Goal: Information Seeking & Learning: Learn about a topic

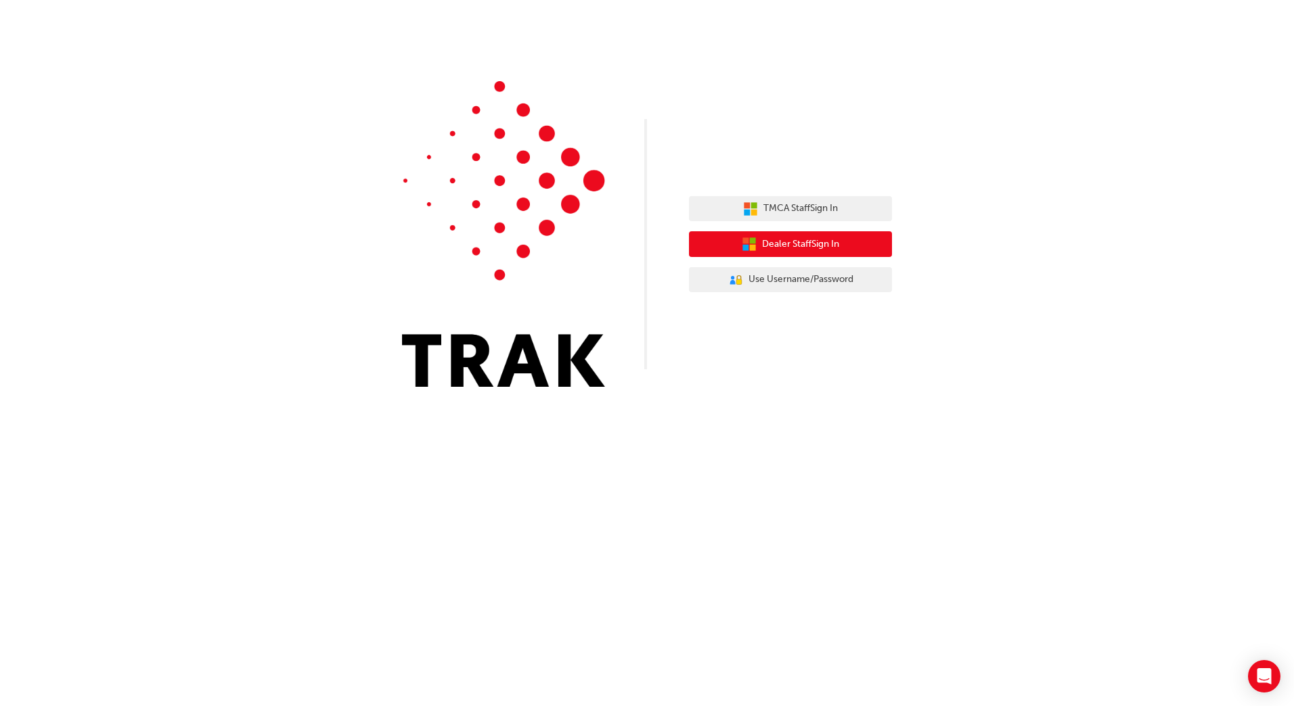
click at [818, 240] on span "Dealer Staff Sign In" at bounding box center [800, 245] width 77 height 16
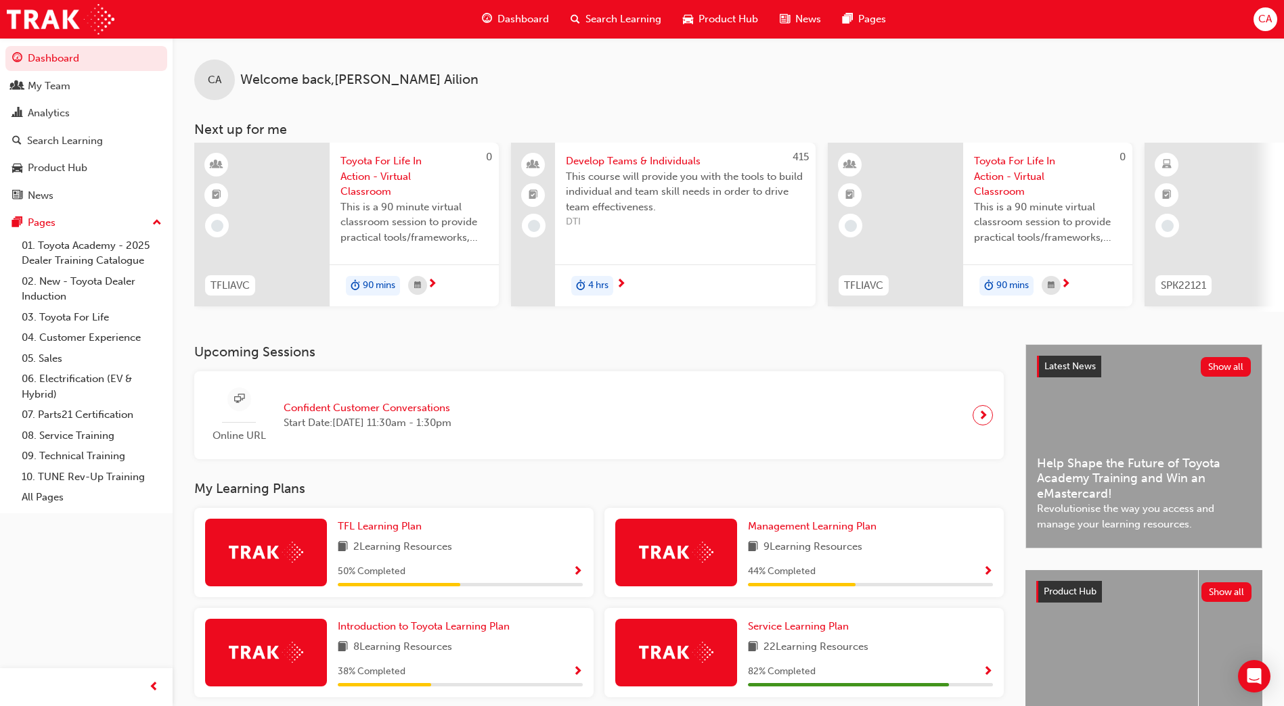
click at [656, 663] on img at bounding box center [676, 652] width 74 height 21
click at [766, 630] on span "Service Learning Plan" at bounding box center [798, 627] width 101 height 12
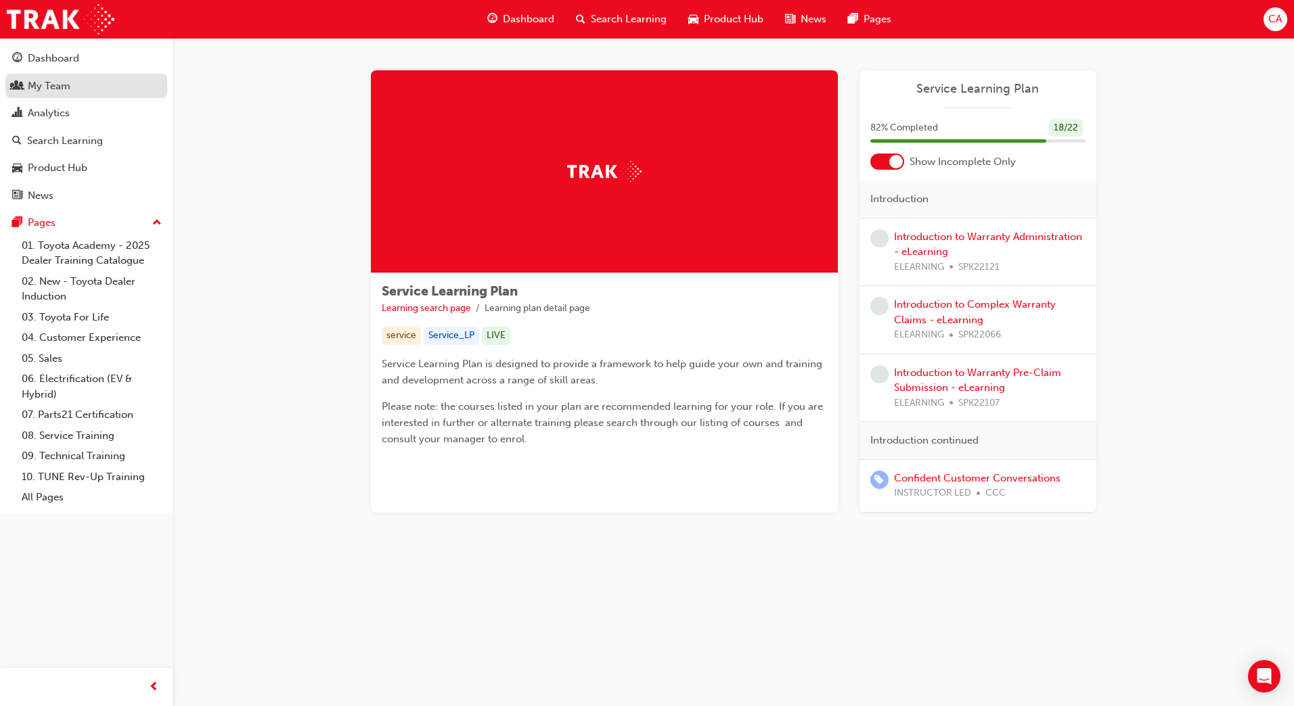
click at [58, 86] on div "My Team" at bounding box center [49, 86] width 43 height 16
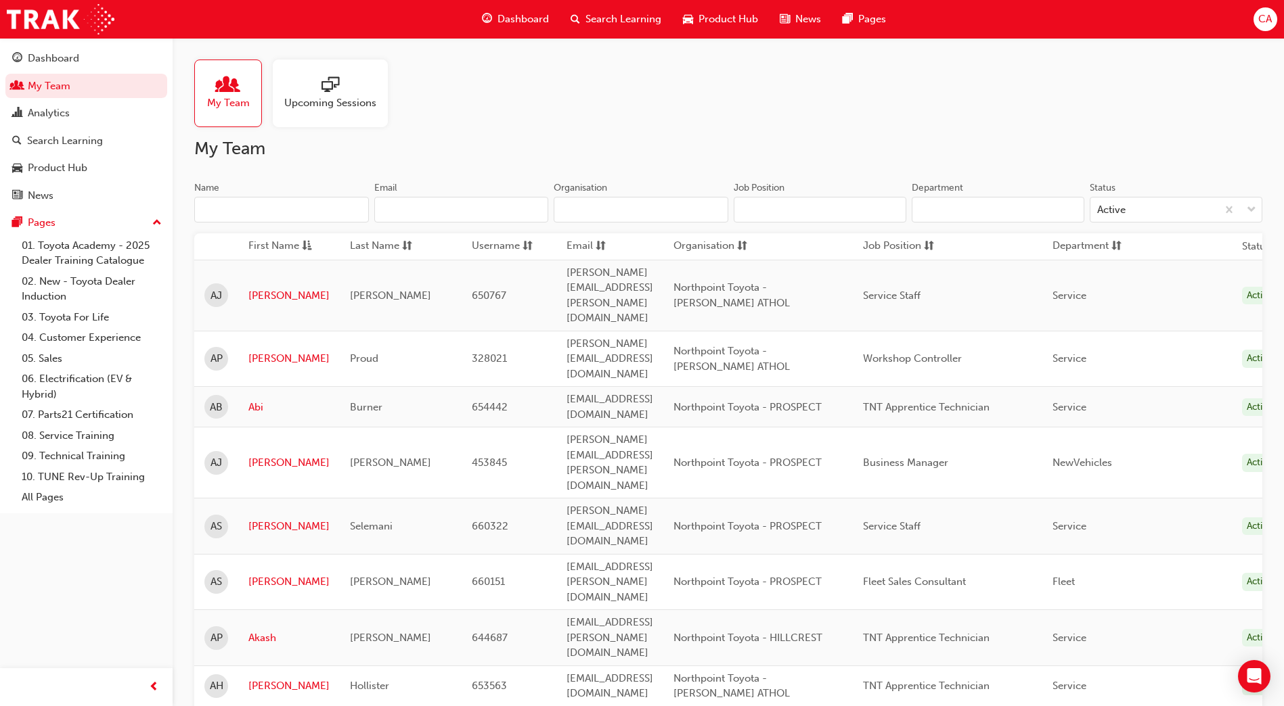
click at [336, 218] on input "Name" at bounding box center [281, 210] width 175 height 26
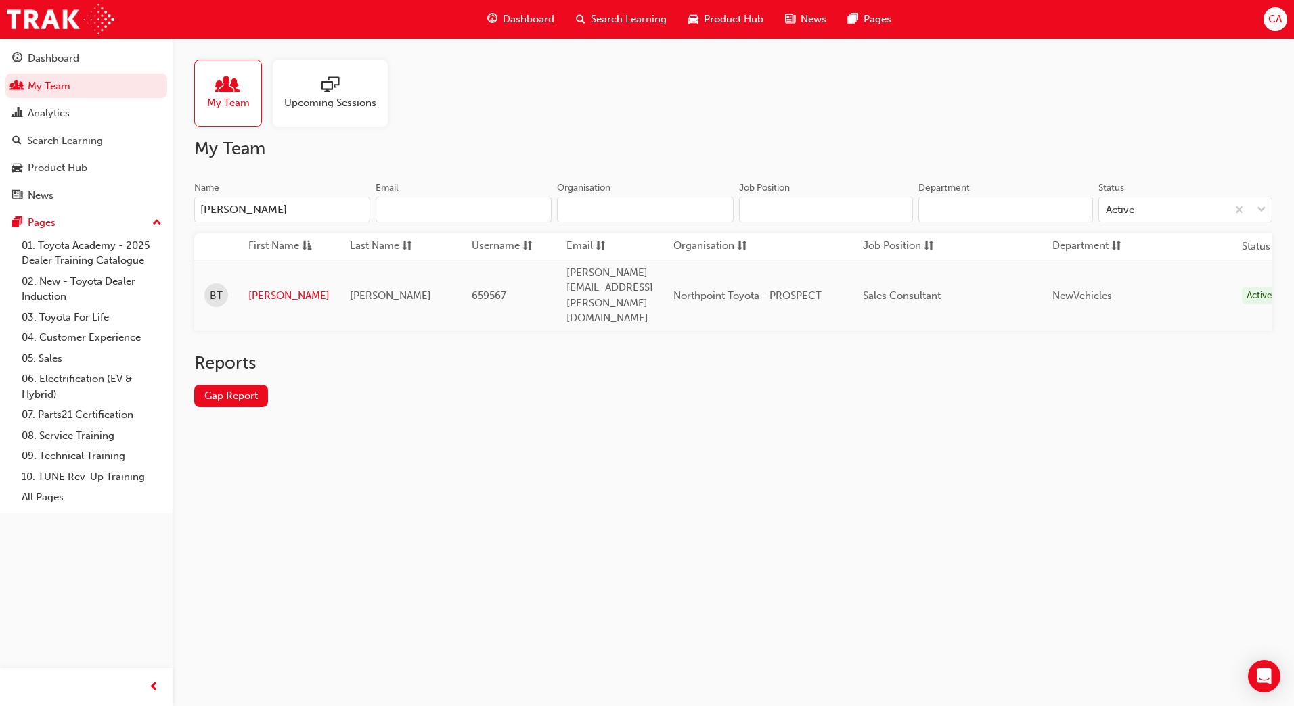
type input "[PERSON_NAME]"
click at [269, 288] on link "[PERSON_NAME]" at bounding box center [288, 296] width 81 height 16
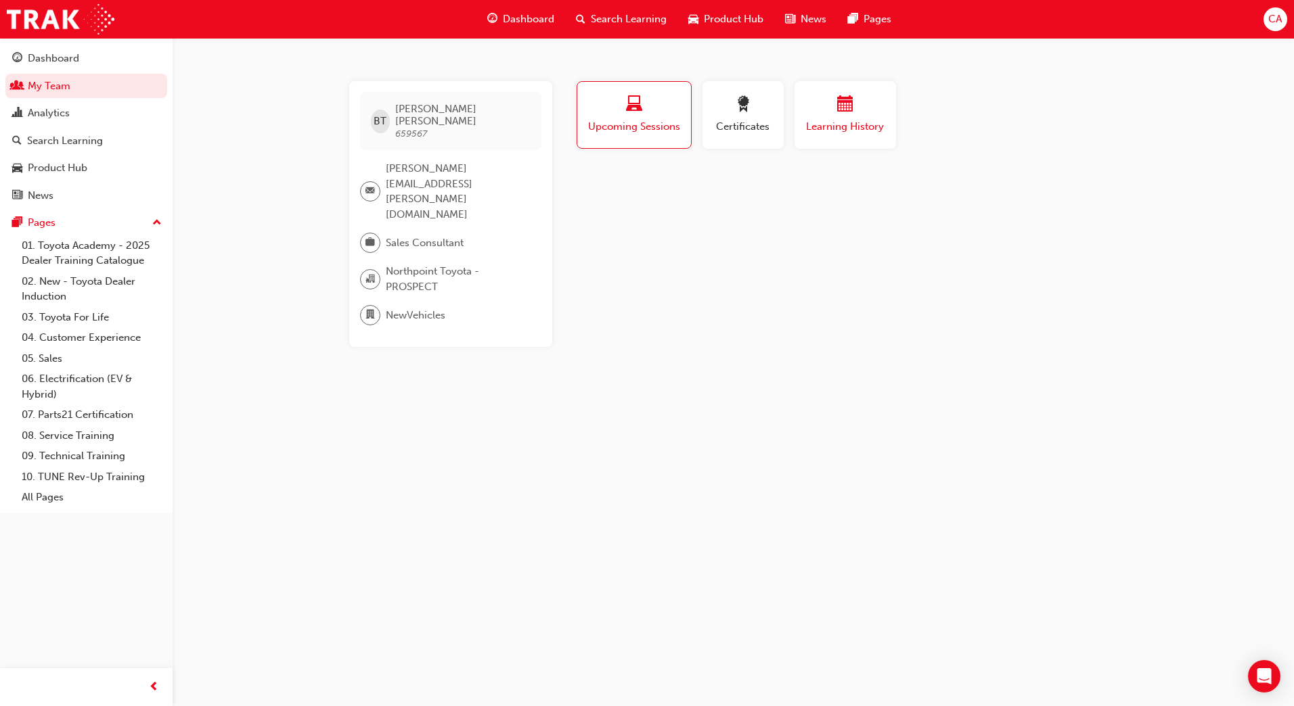
click at [837, 125] on span "Learning History" at bounding box center [845, 127] width 81 height 16
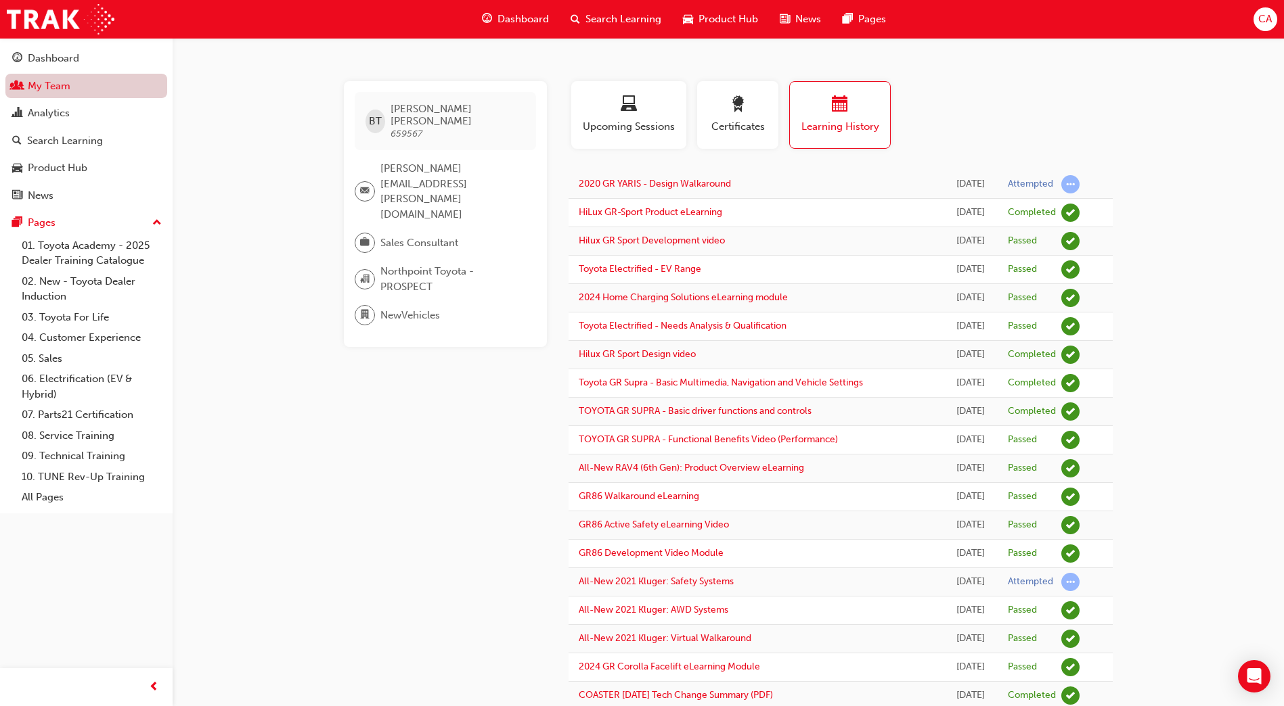
click at [88, 88] on link "My Team" at bounding box center [86, 86] width 162 height 25
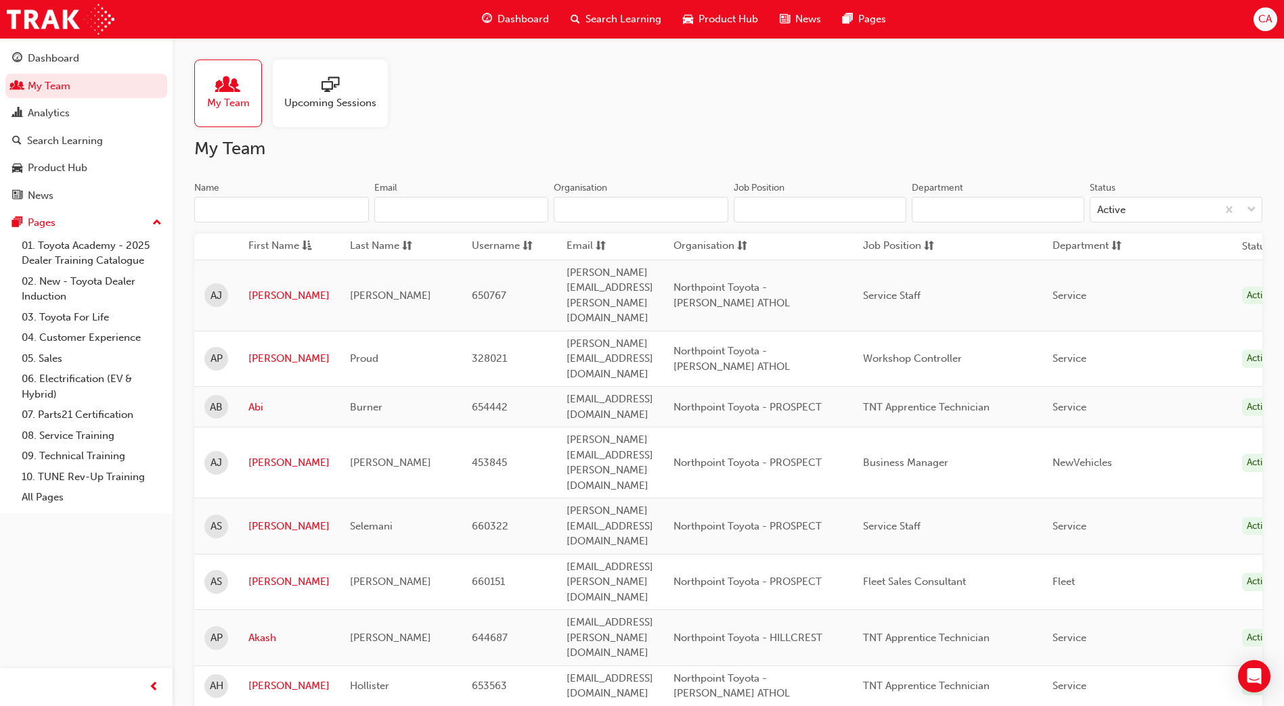
click at [235, 203] on input "Name" at bounding box center [281, 210] width 175 height 26
click at [51, 114] on div "Analytics" at bounding box center [49, 114] width 42 height 16
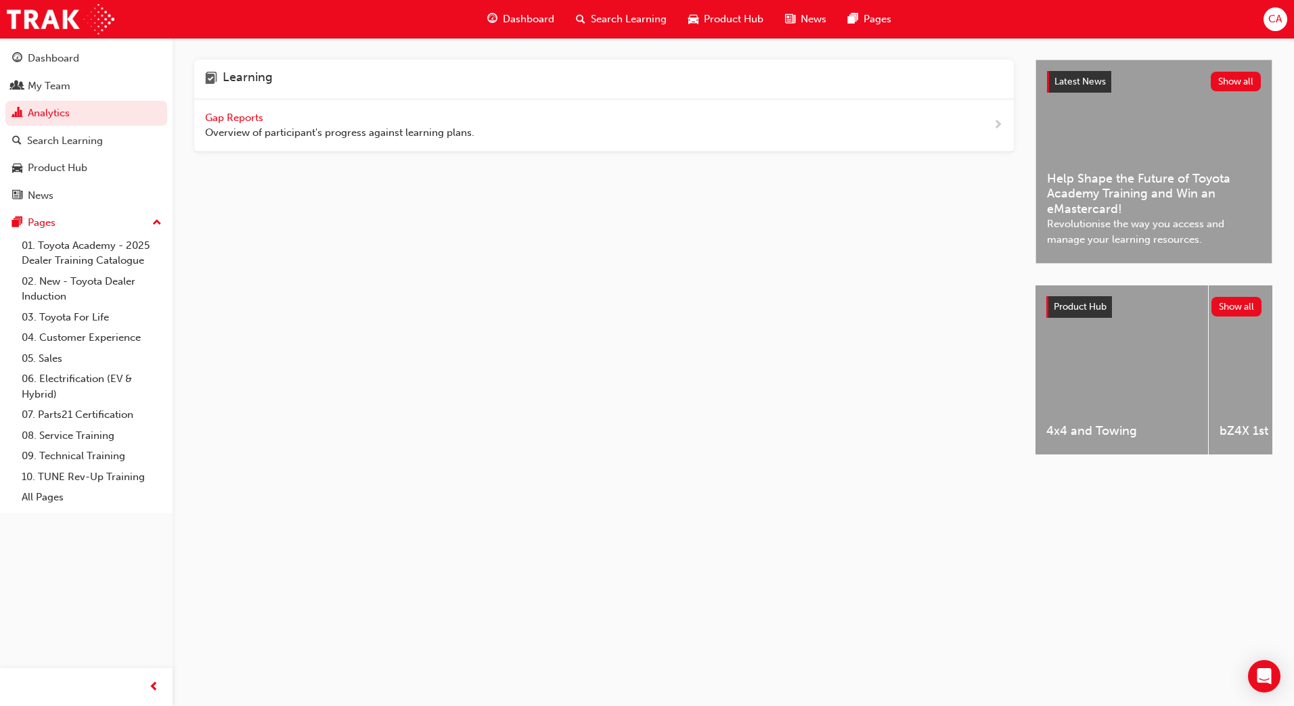
click at [244, 117] on span "Gap Reports" at bounding box center [235, 118] width 61 height 12
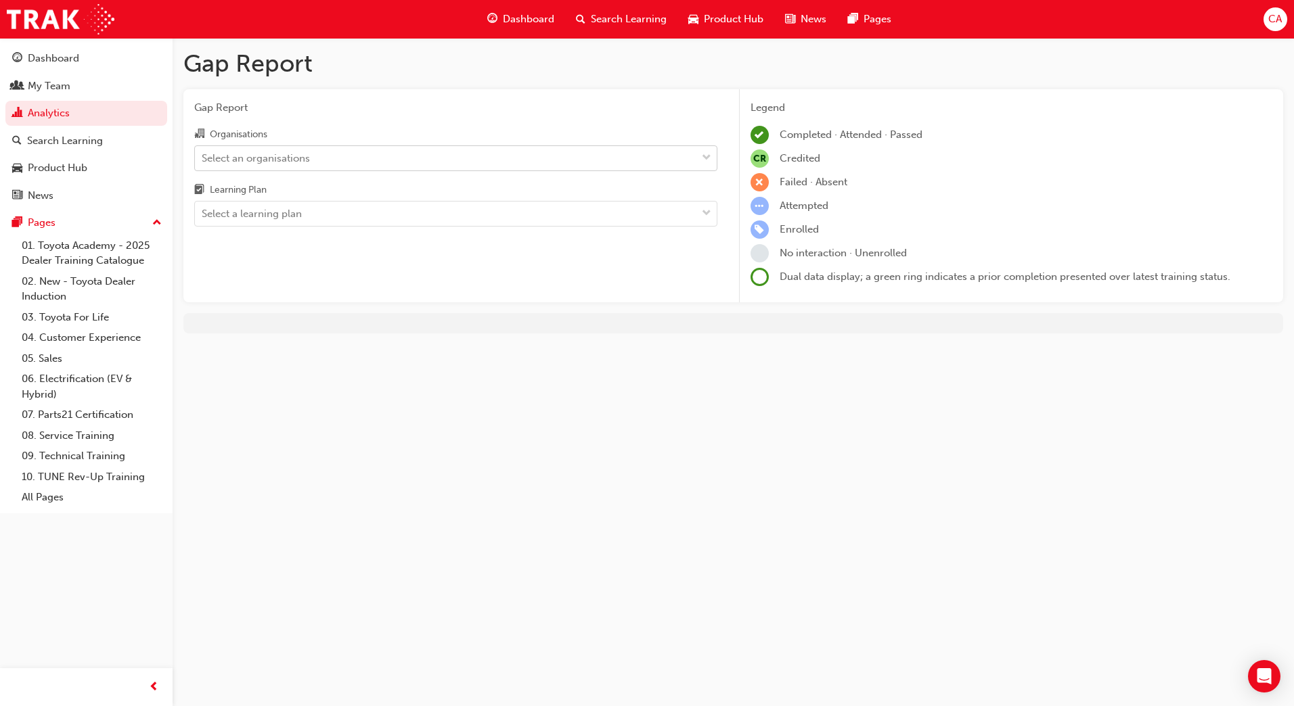
click at [278, 156] on div "Select an organisations" at bounding box center [256, 158] width 108 height 16
click at [203, 156] on input "Organisations Select an organisations" at bounding box center [202, 158] width 1 height 12
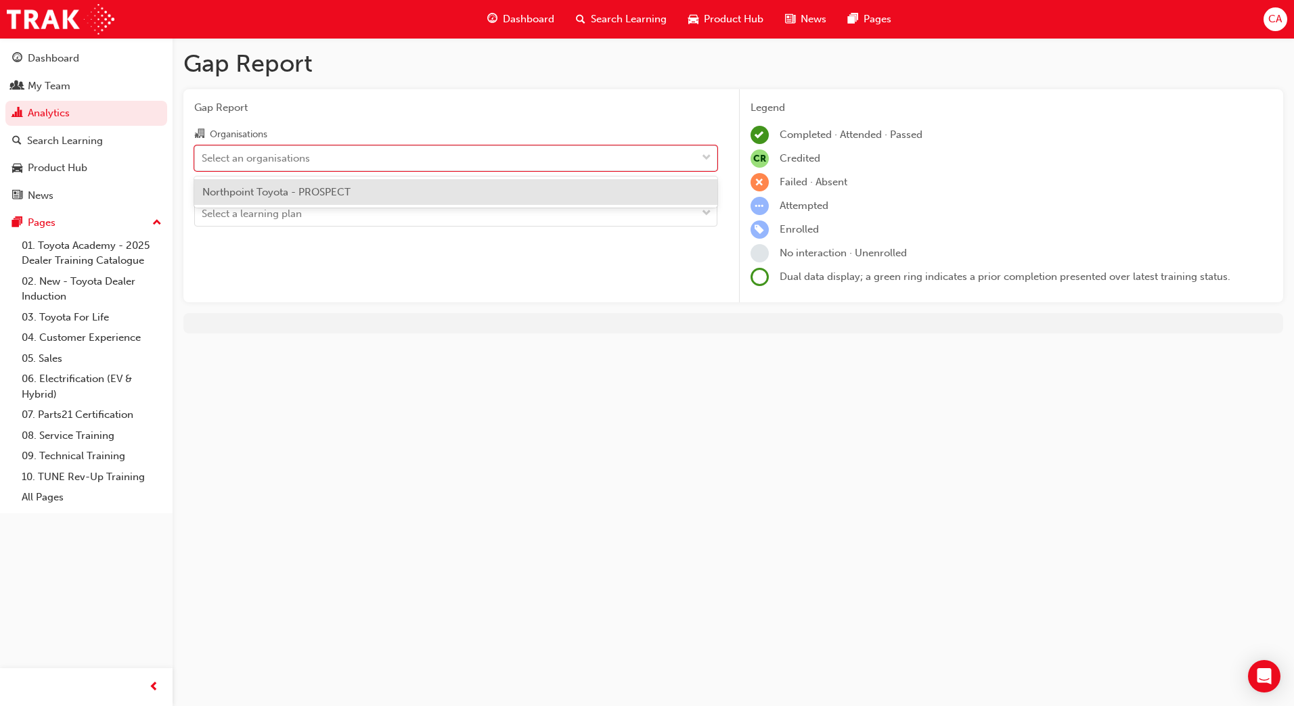
click at [283, 191] on span "Northpoint Toyota - PROSPECT" at bounding box center [276, 192] width 148 height 12
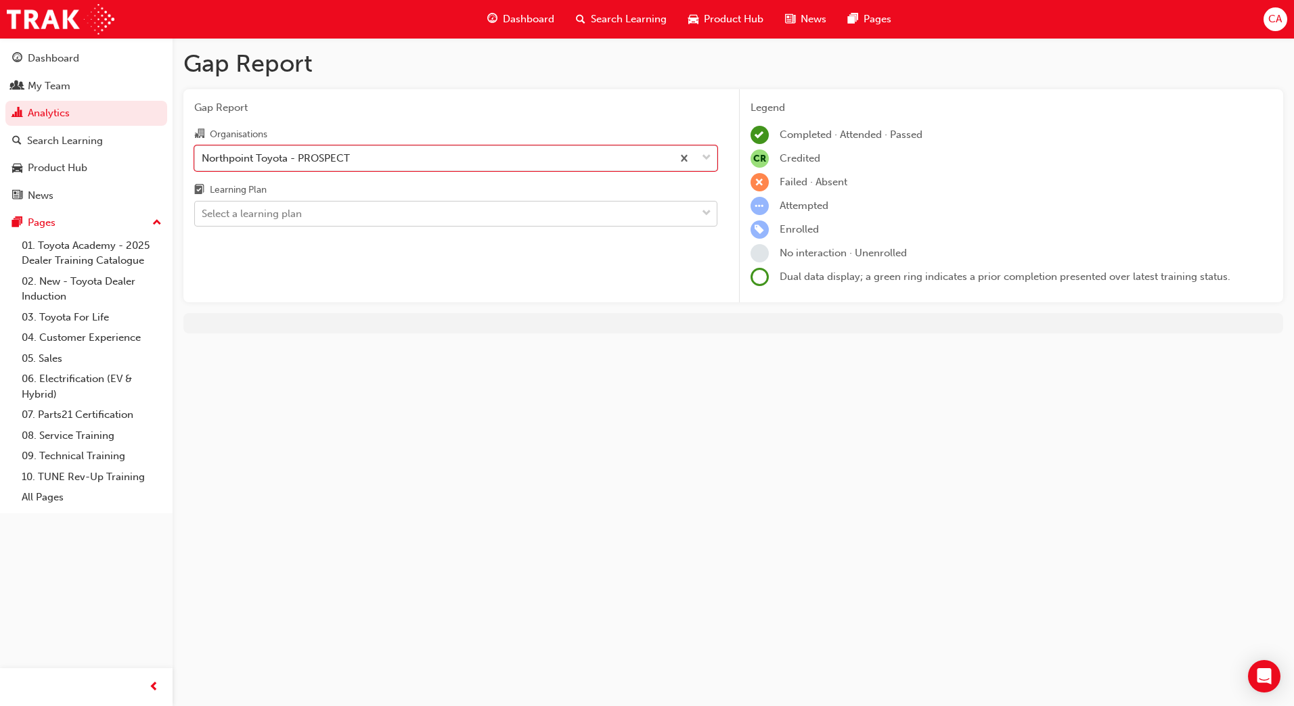
click at [290, 214] on div "Select a learning plan" at bounding box center [252, 214] width 100 height 16
click at [203, 214] on input "Learning Plan Select a learning plan" at bounding box center [202, 214] width 1 height 12
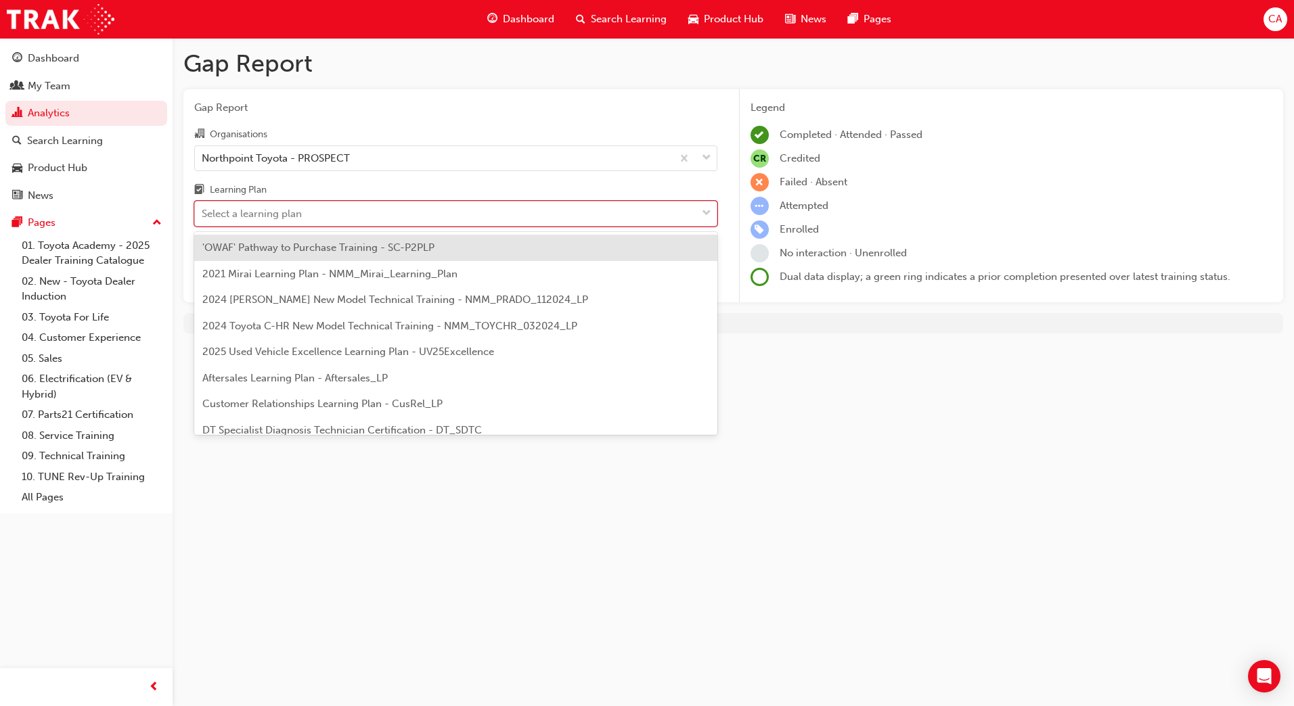
click at [290, 214] on div "Select a learning plan" at bounding box center [252, 214] width 100 height 16
click at [203, 214] on input "Learning Plan option 'OWAF' Pathway to Purchase Training - SC-P2PLP focused, 1 …" at bounding box center [202, 214] width 1 height 12
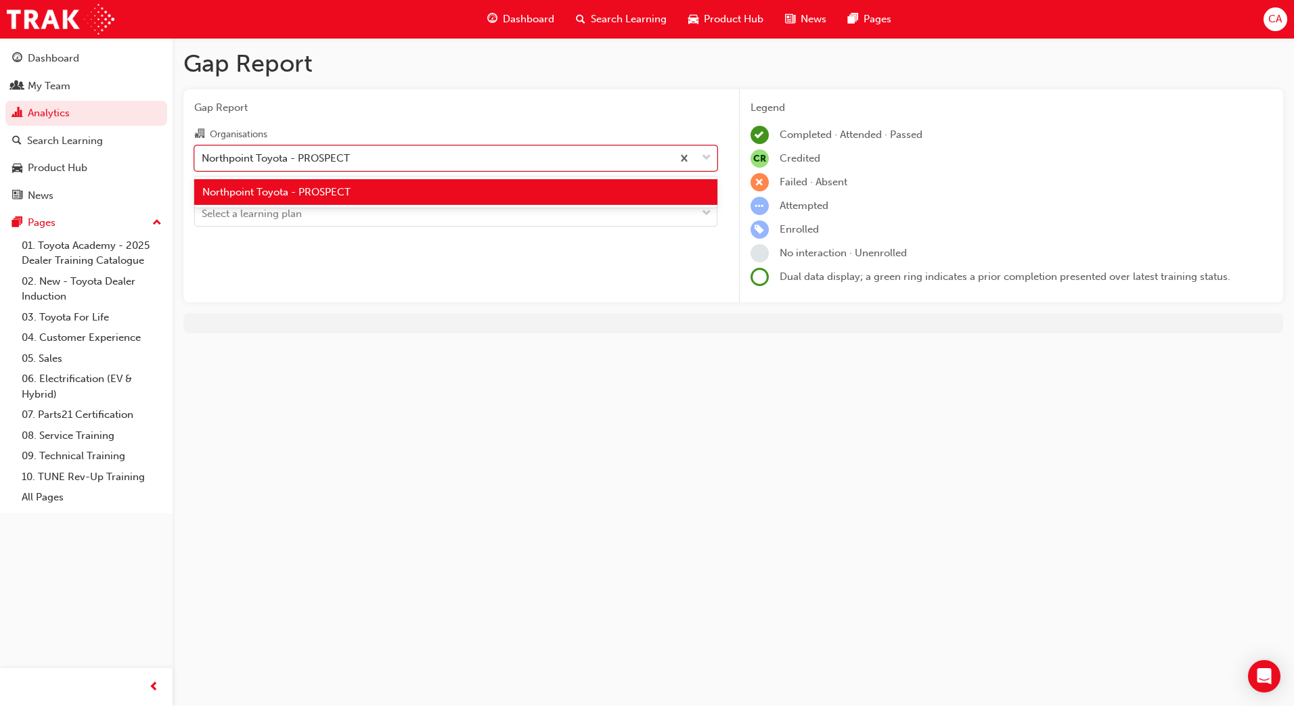
click at [706, 158] on span "down-icon" at bounding box center [706, 159] width 9 height 18
click at [203, 158] on input "Organisations option Northpoint Toyota - PROSPECT, selected. option Northpoint …" at bounding box center [202, 158] width 1 height 12
click at [605, 194] on div "Northpoint Toyota - PROSPECT" at bounding box center [455, 192] width 523 height 26
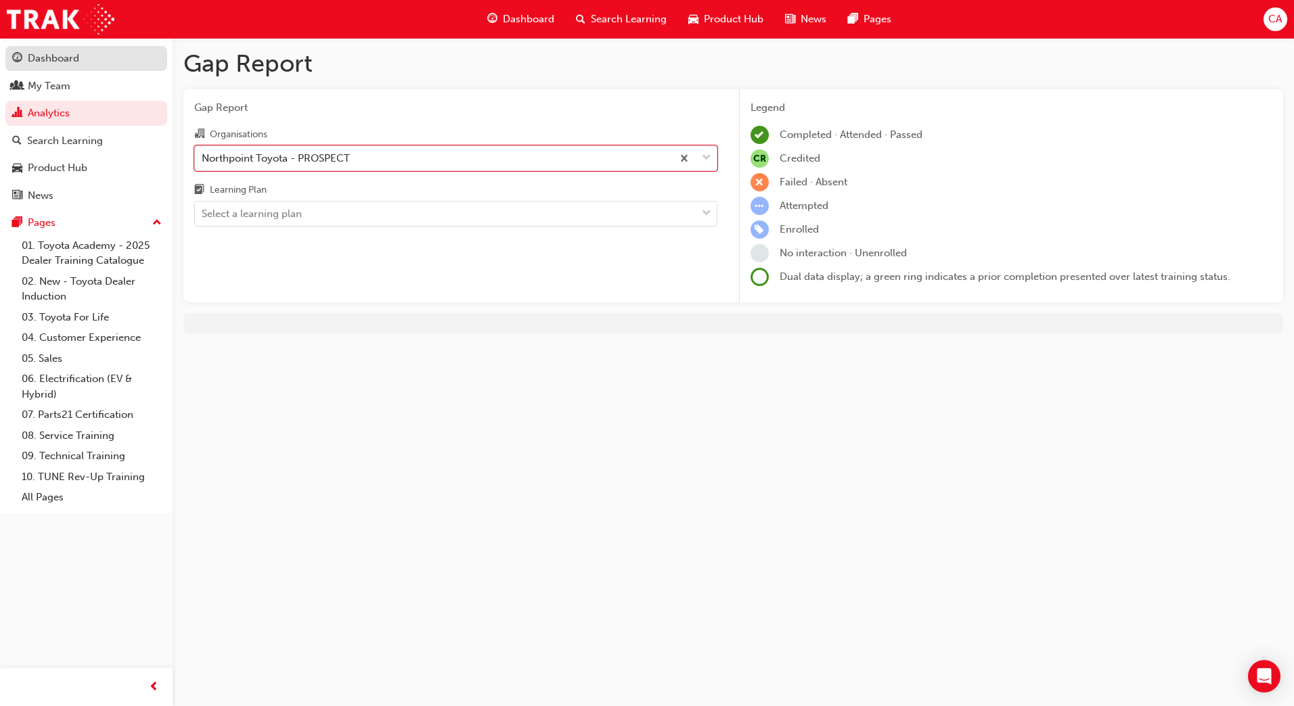
click at [55, 58] on div "Dashboard" at bounding box center [53, 59] width 51 height 16
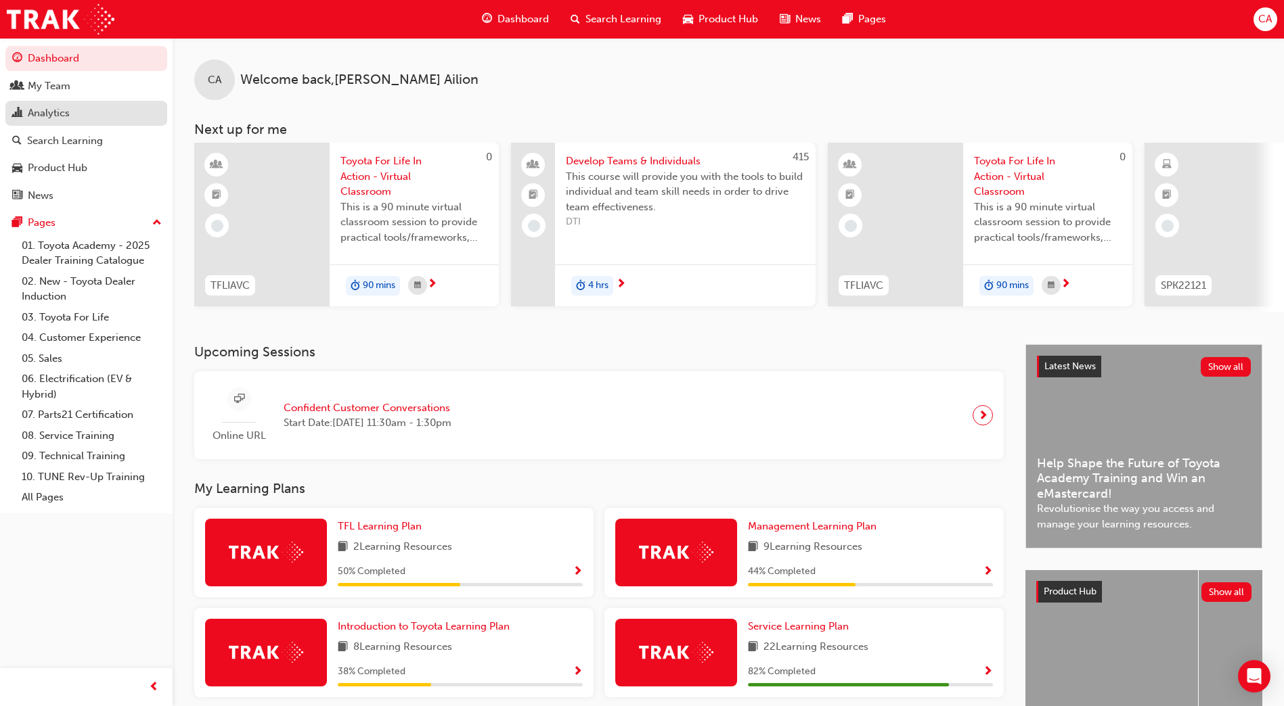
click at [51, 114] on div "Analytics" at bounding box center [49, 114] width 42 height 16
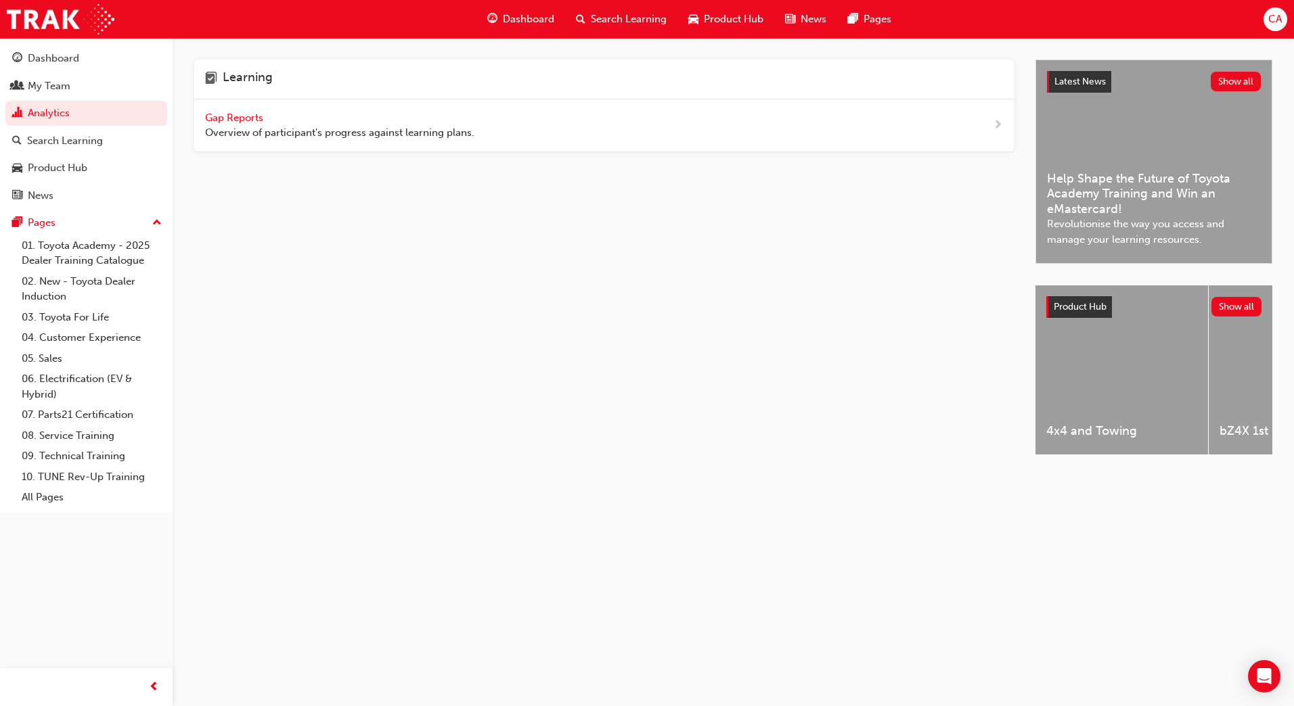
click at [240, 116] on span "Gap Reports" at bounding box center [235, 118] width 61 height 12
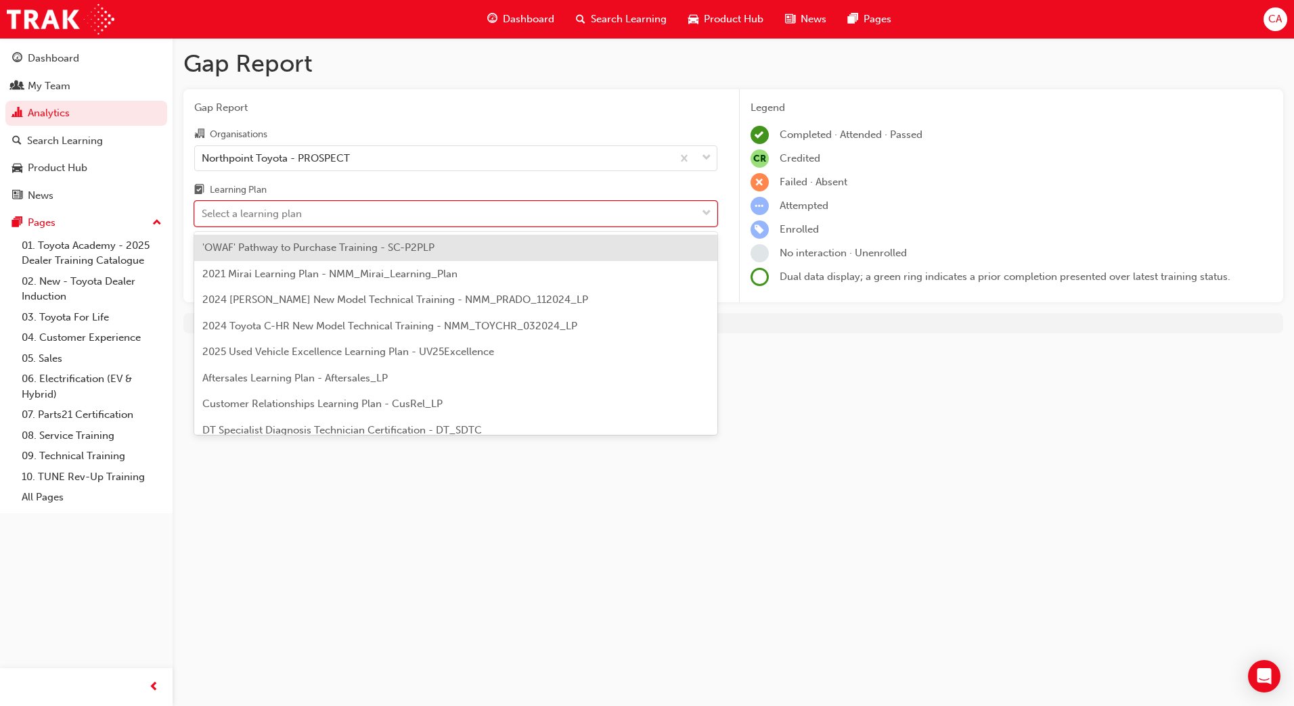
click at [360, 212] on div "Select a learning plan" at bounding box center [445, 214] width 501 height 24
click at [203, 212] on input "Learning Plan option 'OWAF' Pathway to Purchase Training - SC-P2PLP focused, 1 …" at bounding box center [202, 214] width 1 height 12
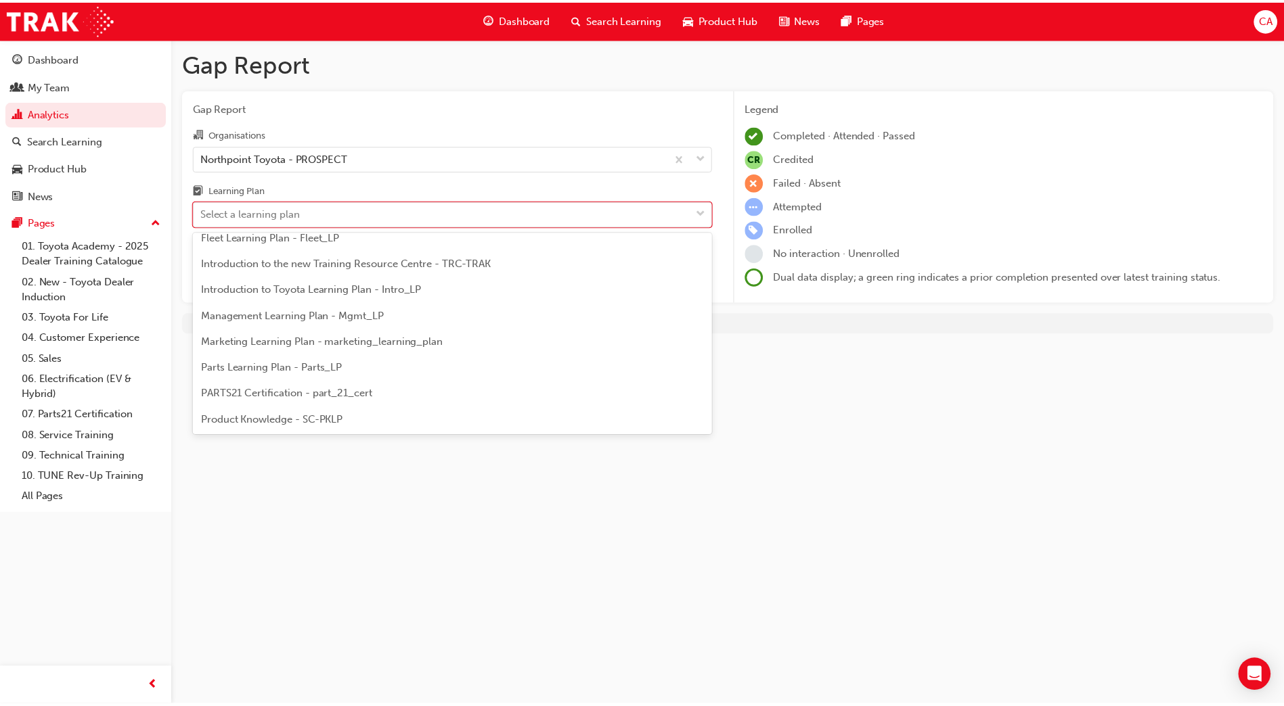
scroll to position [338, 0]
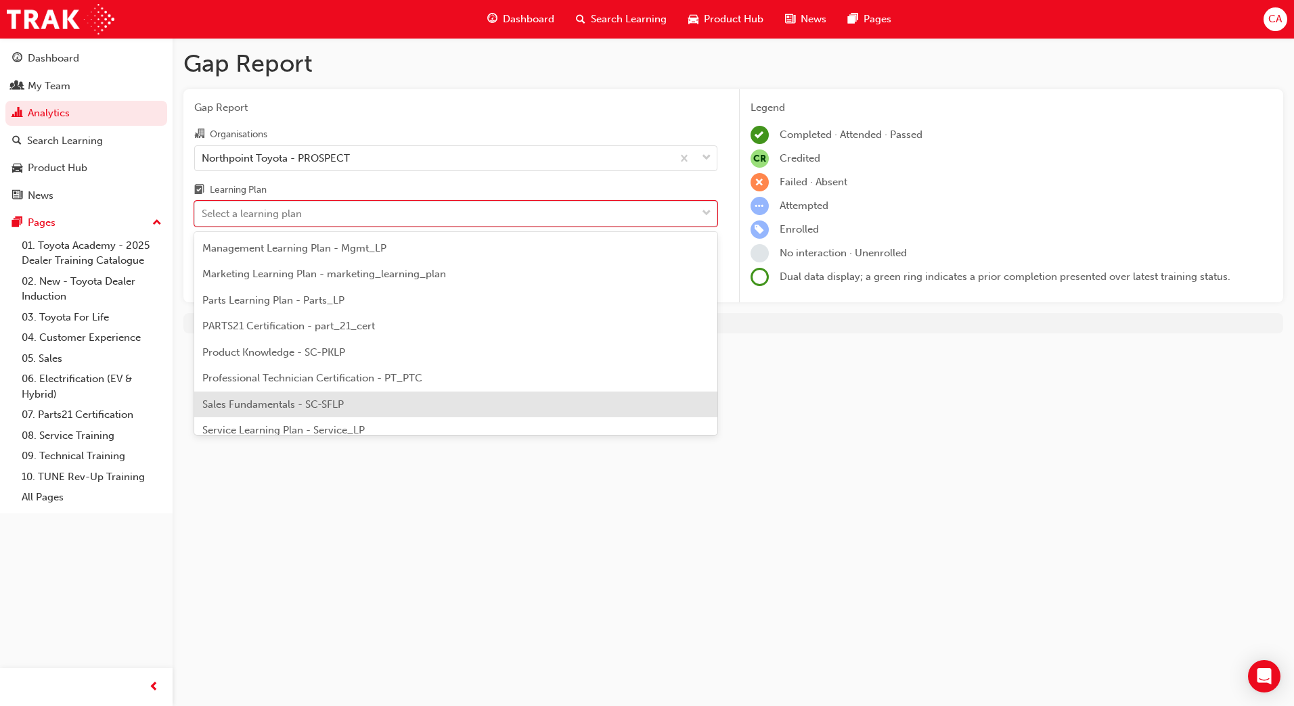
click at [358, 405] on div "Sales Fundamentals - SC-SFLP" at bounding box center [455, 405] width 523 height 26
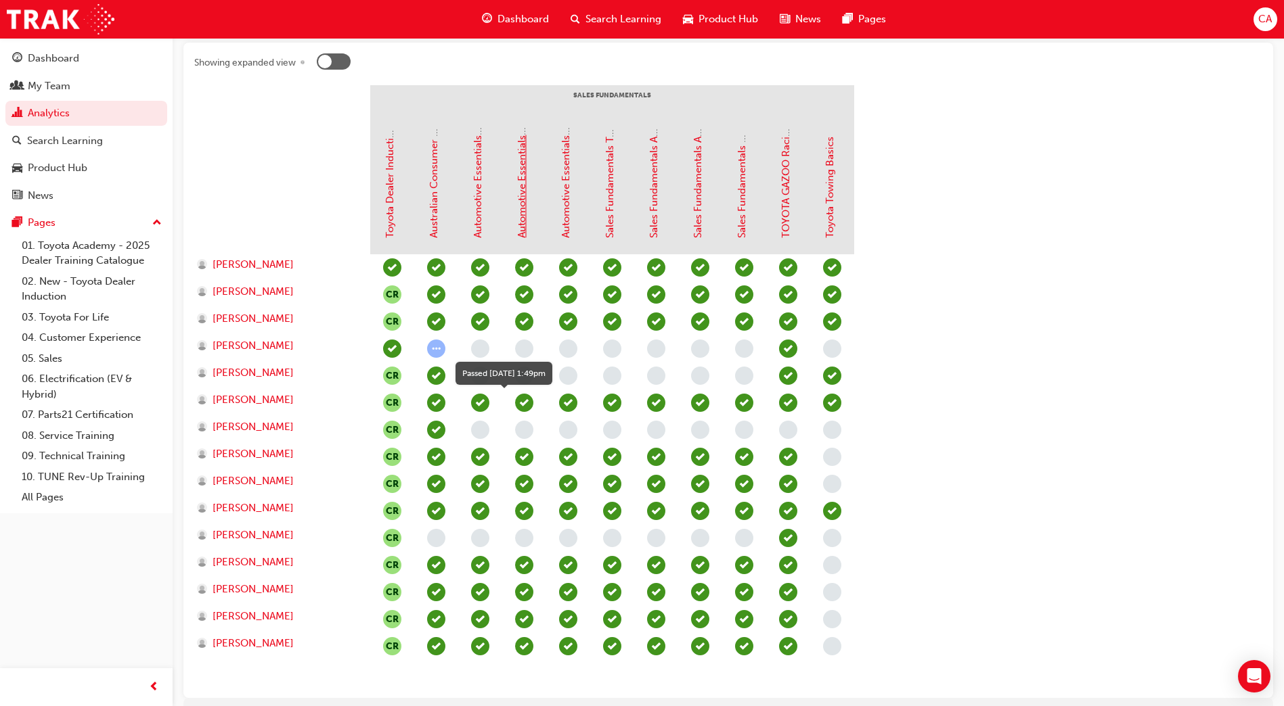
scroll to position [338, 0]
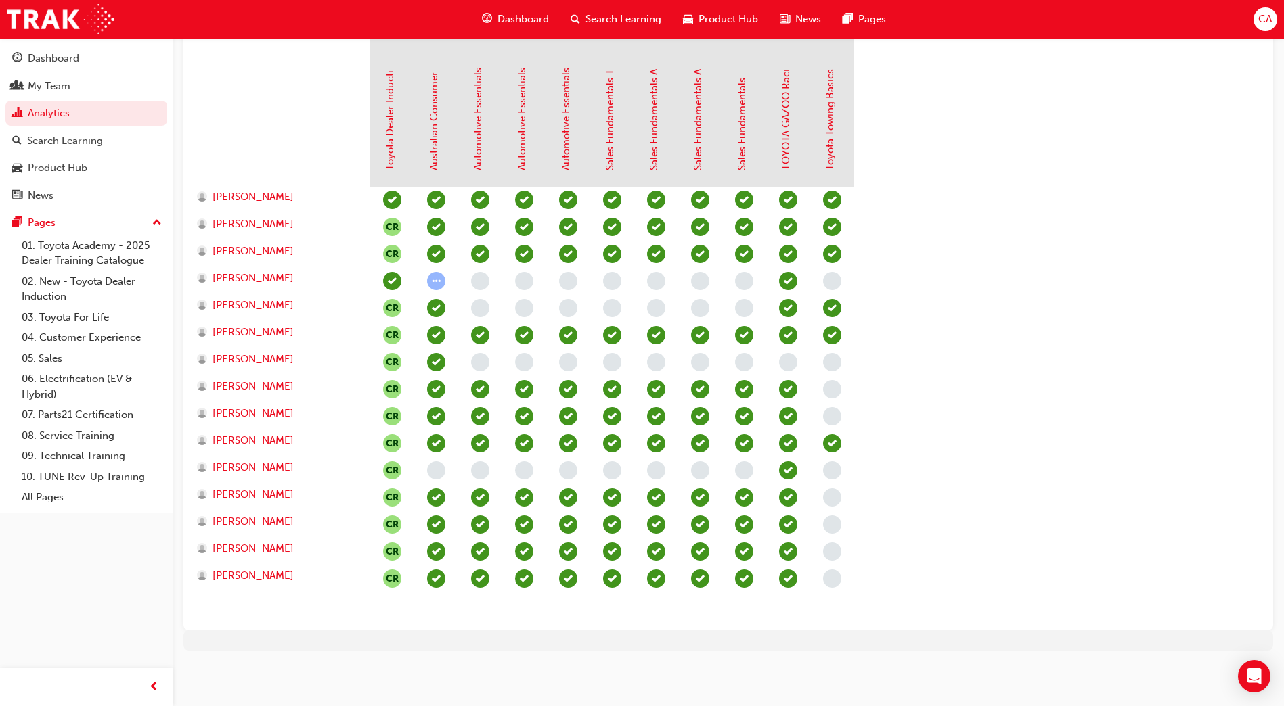
click at [781, 637] on div at bounding box center [728, 641] width 1090 height 20
click at [788, 637] on div at bounding box center [728, 641] width 1090 height 20
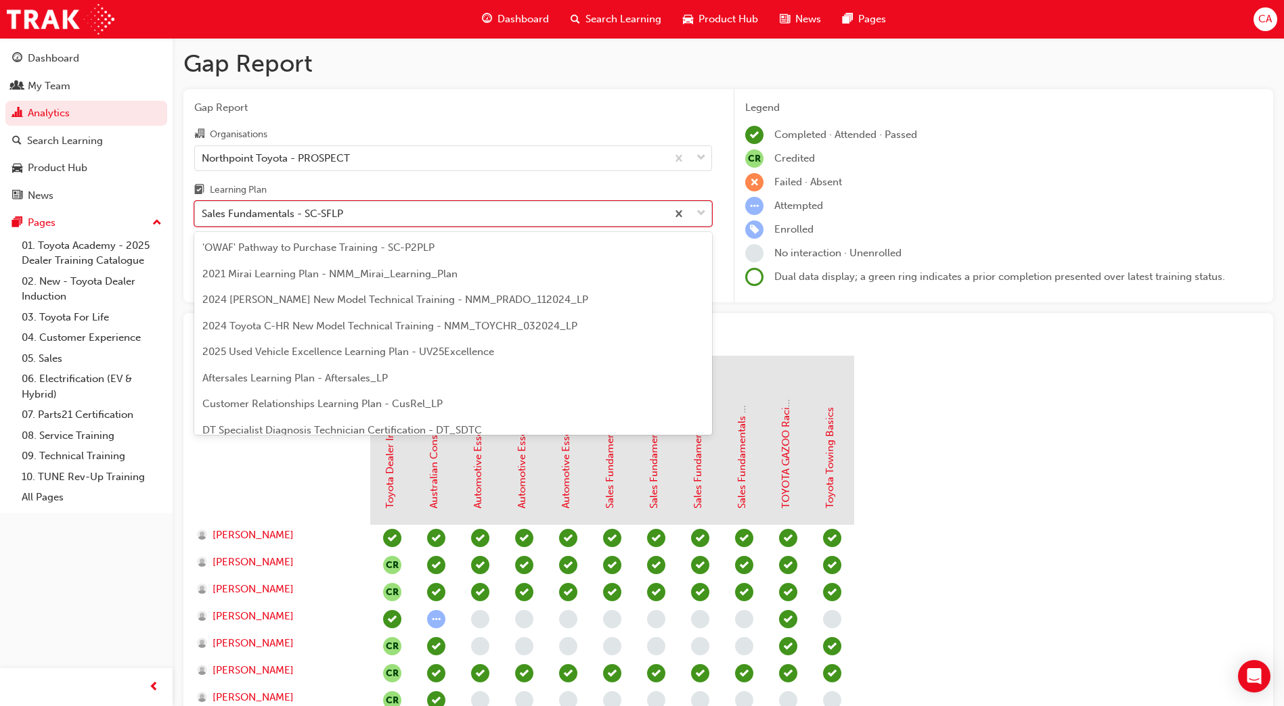
click at [357, 214] on div "Sales Fundamentals - SC-SFLP" at bounding box center [431, 214] width 472 height 24
click at [203, 214] on input "Learning Plan option Sales Fundamentals - SC-SFLP, selected. option Sales Funda…" at bounding box center [202, 214] width 1 height 12
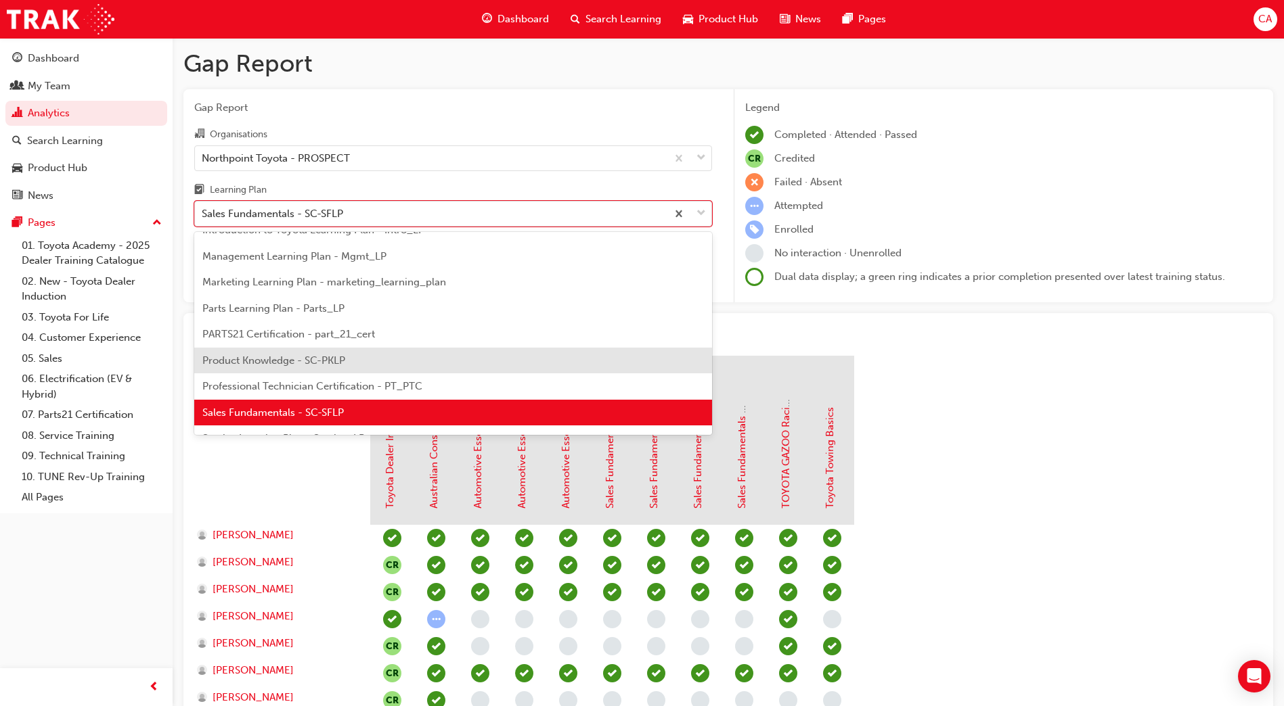
click at [331, 357] on span "Product Knowledge - SC-PKLP" at bounding box center [273, 361] width 143 height 12
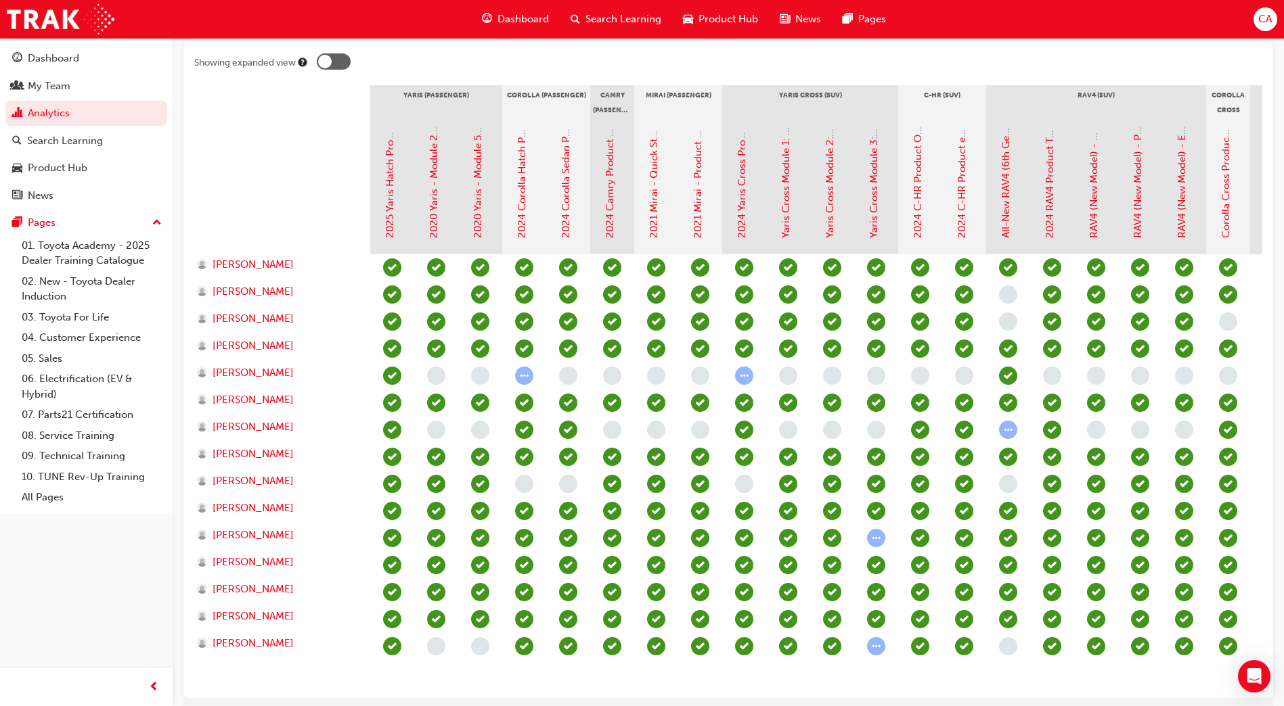
scroll to position [338, 0]
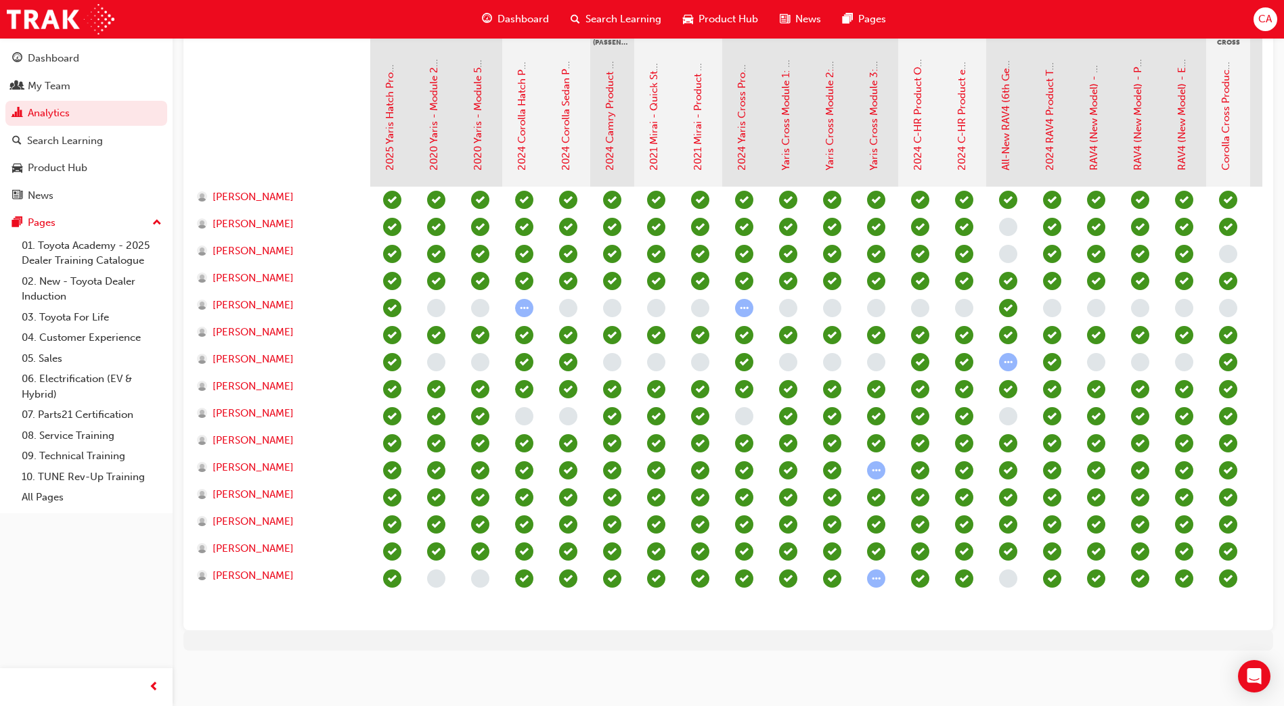
click at [968, 631] on div "Showing expanded view Yaris (Passenger) Corolla (Passenger) Camry (Passenger) M…" at bounding box center [728, 303] width 1090 height 656
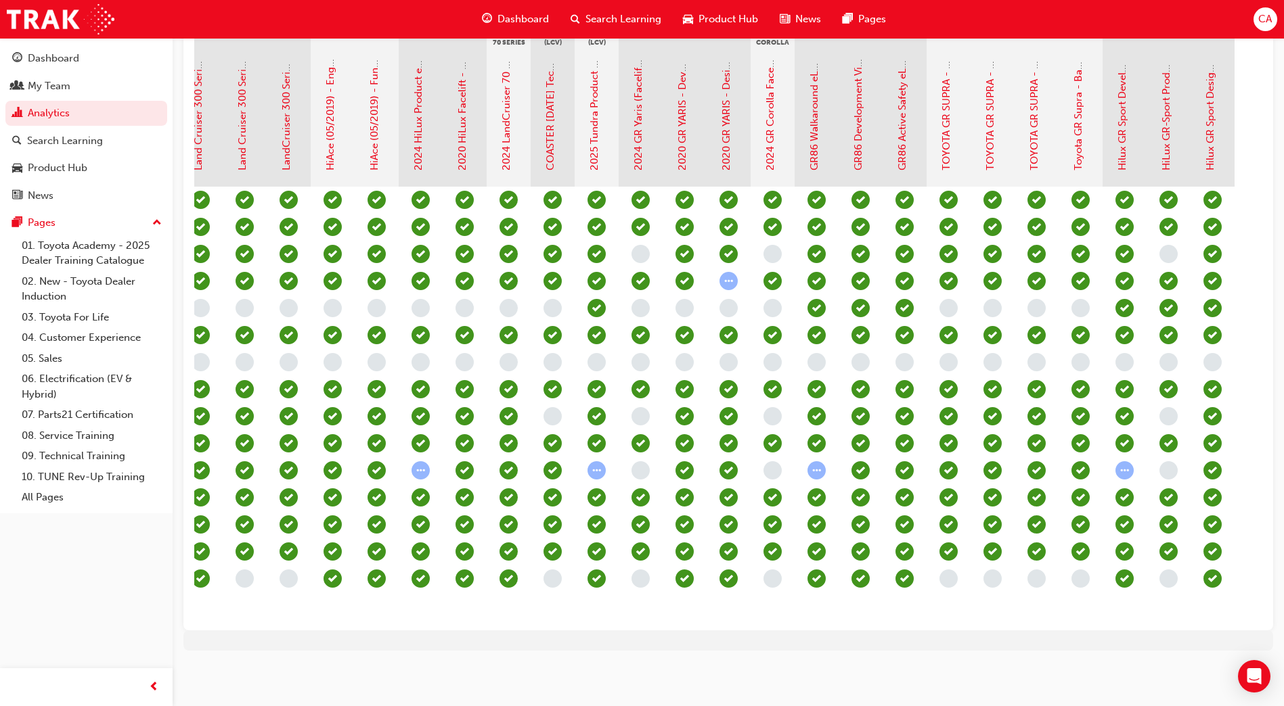
scroll to position [0, 1791]
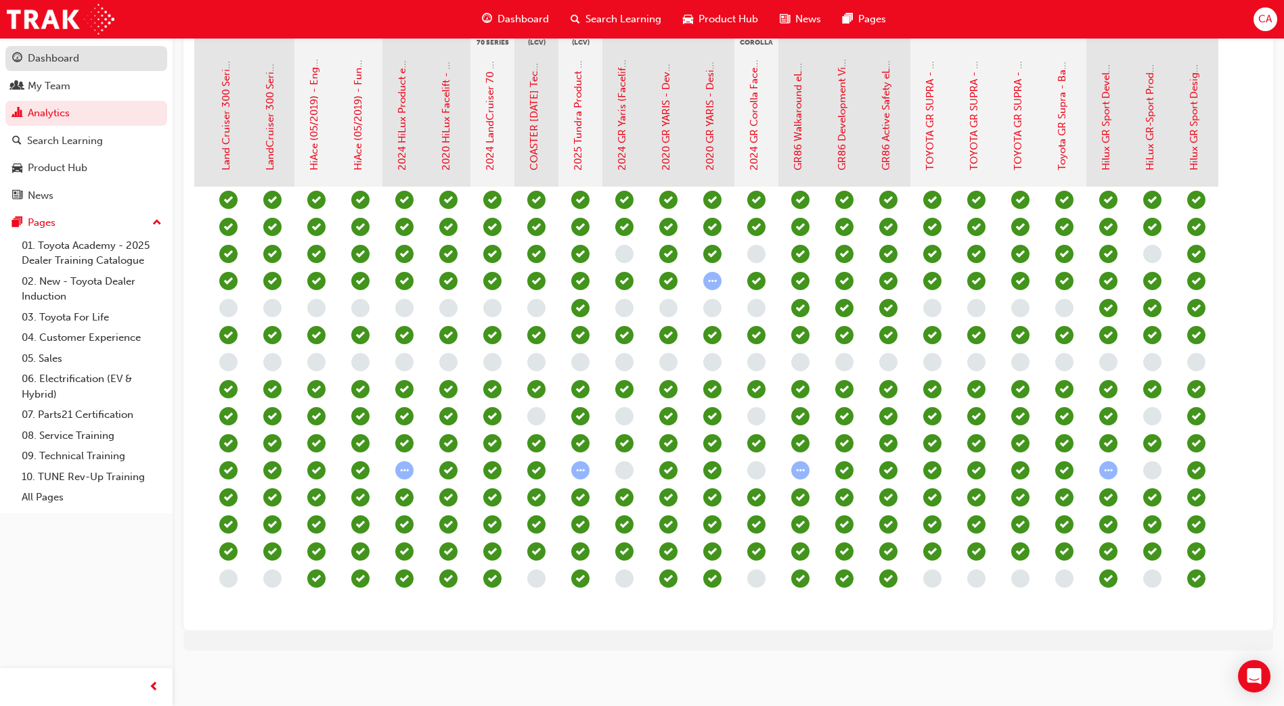
click at [89, 56] on div "Dashboard" at bounding box center [86, 58] width 148 height 17
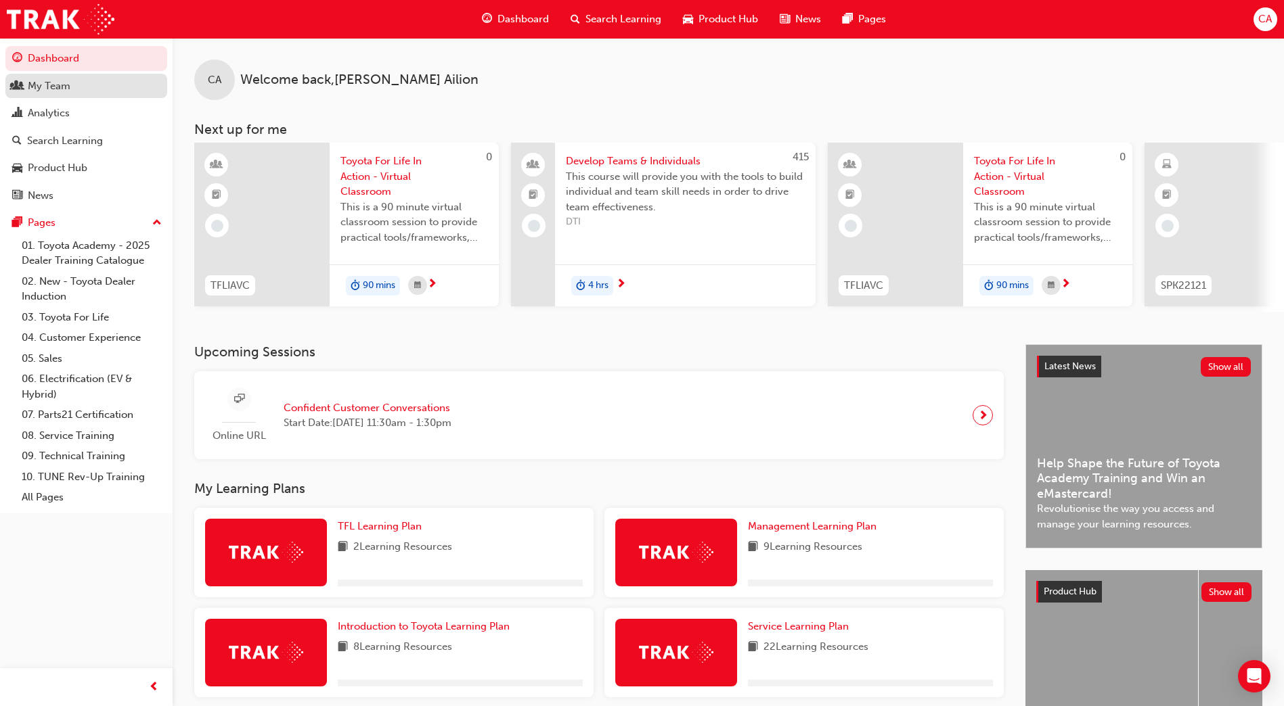
click at [95, 87] on div "My Team" at bounding box center [86, 86] width 148 height 17
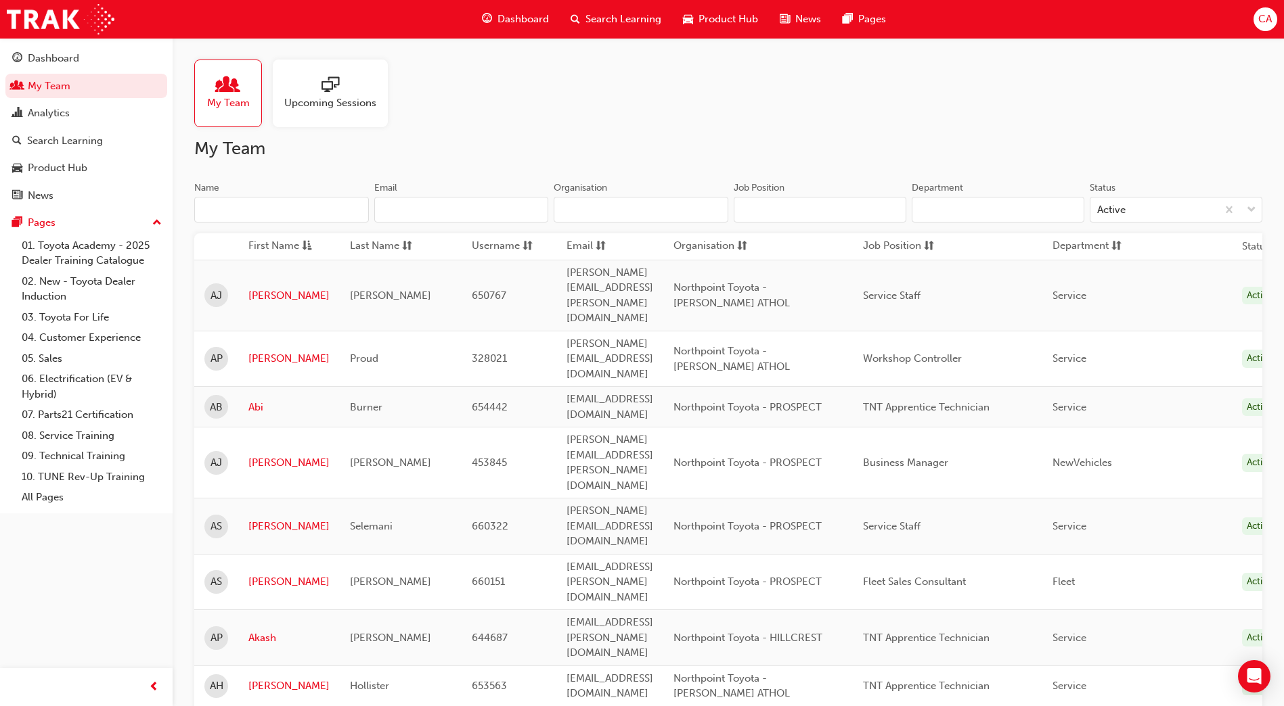
click at [241, 209] on input "Name" at bounding box center [281, 210] width 175 height 26
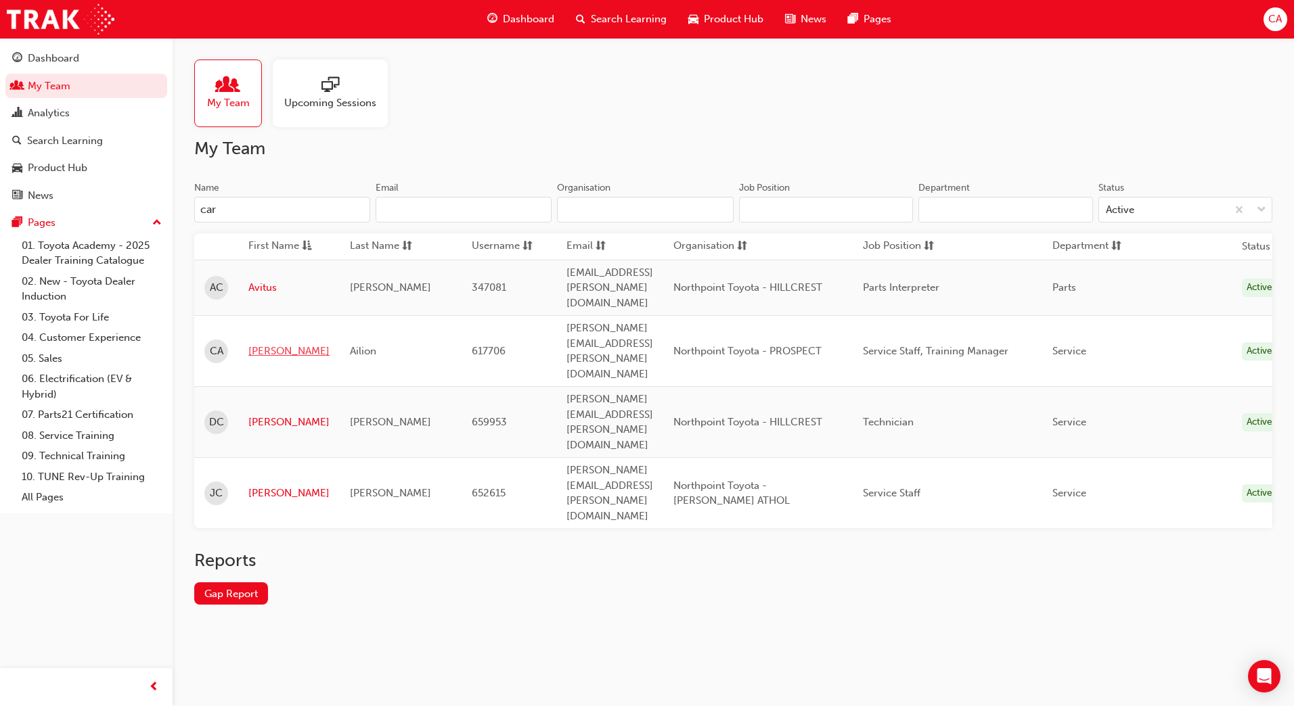
type input "car"
click at [279, 344] on link "[PERSON_NAME]" at bounding box center [288, 352] width 81 height 16
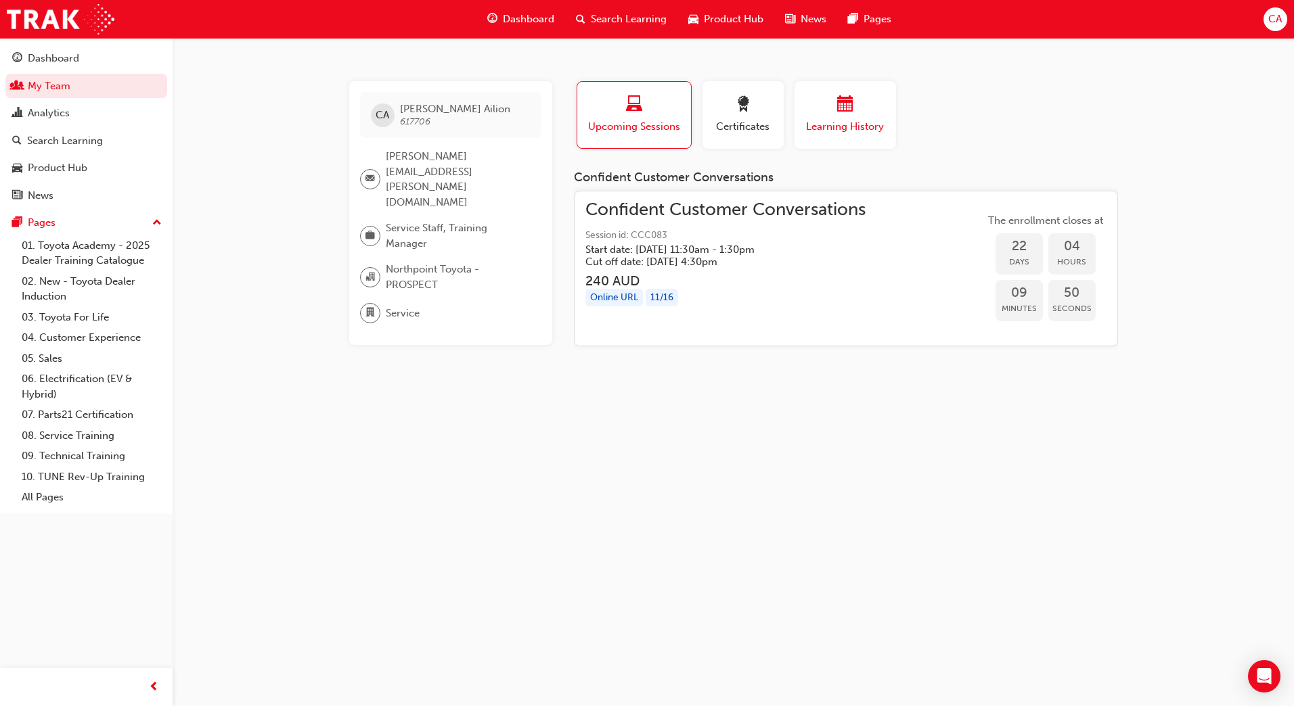
click at [835, 96] on div "button" at bounding box center [845, 106] width 81 height 21
